Goal: Transaction & Acquisition: Obtain resource

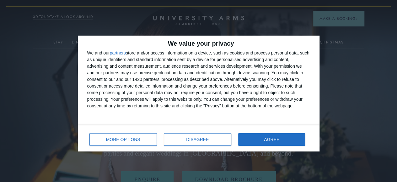
drag, startPoint x: 221, startPoint y: 104, endPoint x: 317, endPoint y: 122, distance: 97.7
click at [317, 122] on div "We value your privacy We and our partners store and/or access information on a …" at bounding box center [199, 79] width 242 height 89
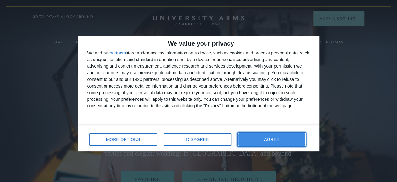
click at [295, 135] on button "AGREE" at bounding box center [271, 139] width 67 height 13
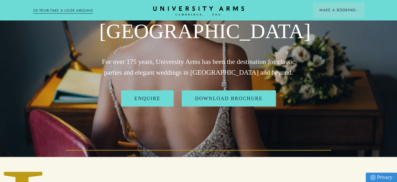
scroll to position [101, 0]
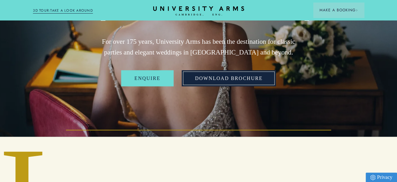
click at [234, 86] on link "Download Brochure" at bounding box center [229, 78] width 94 height 16
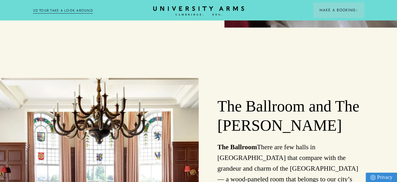
scroll to position [680, 0]
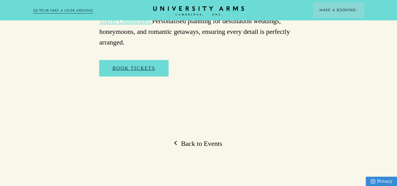
scroll to position [1908, 0]
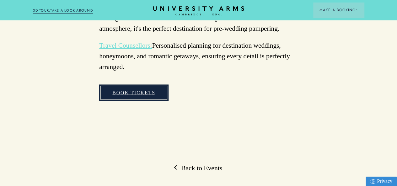
click at [124, 85] on link "Book Tickets" at bounding box center [133, 93] width 69 height 16
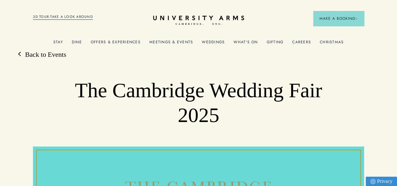
scroll to position [1, 0]
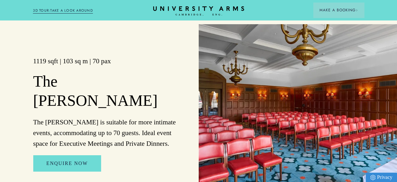
scroll to position [1042, 0]
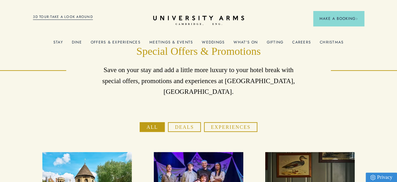
click at [230, 132] on button "Experiences" at bounding box center [230, 127] width 53 height 10
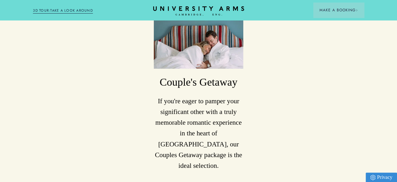
scroll to position [143, 0]
